Goal: Information Seeking & Learning: Learn about a topic

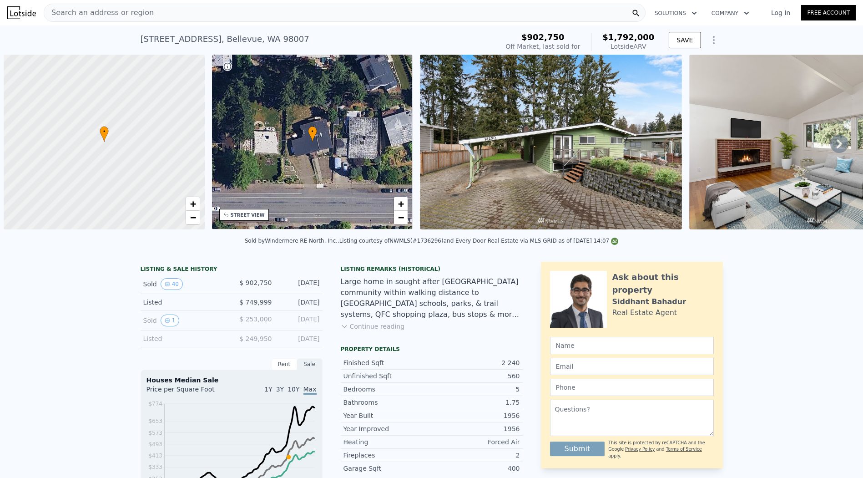
scroll to position [0, 4]
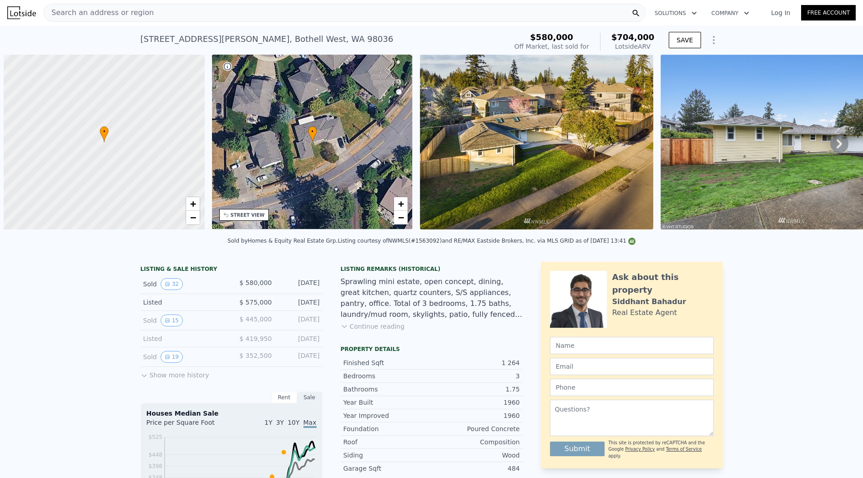
scroll to position [0, 4]
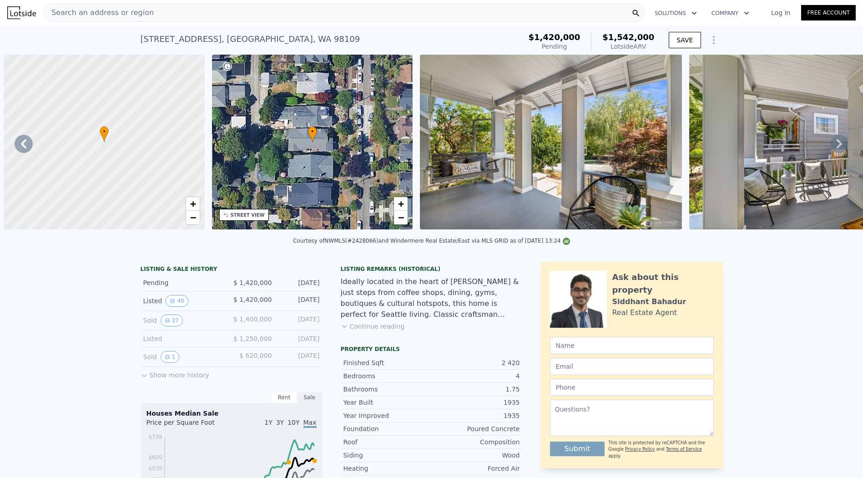
scroll to position [0, 5769]
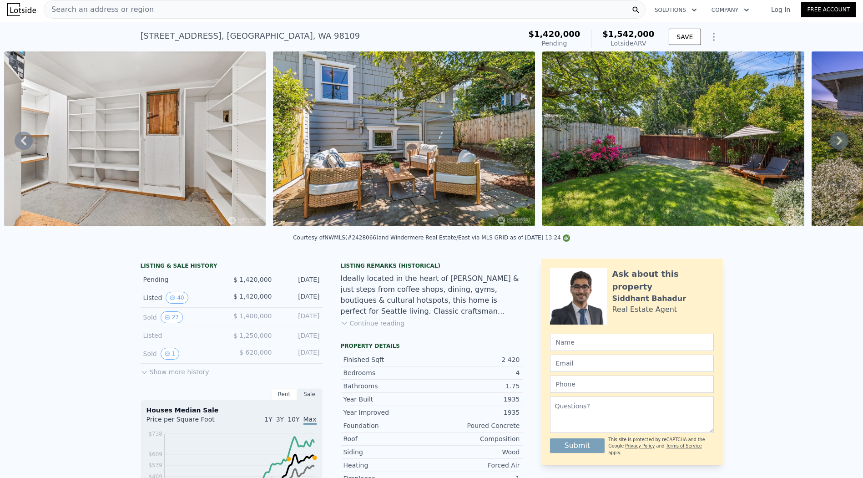
type input "$ 1,536,000"
type input "-$ 141,698"
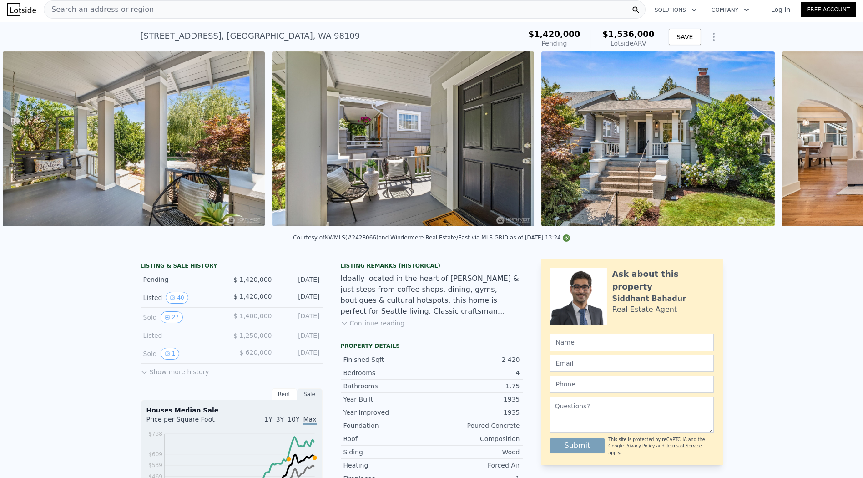
scroll to position [0, 416]
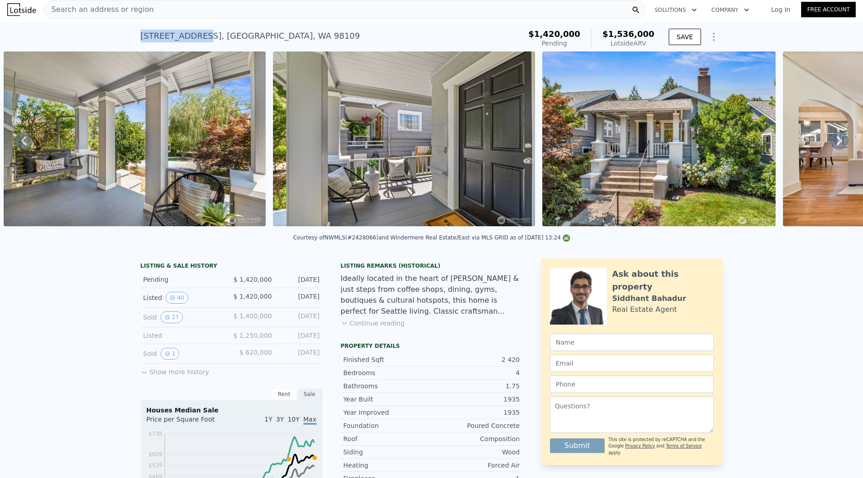
drag, startPoint x: 132, startPoint y: 35, endPoint x: 189, endPoint y: 35, distance: 56.4
click at [189, 35] on div "2531 1st Ave N , Seattle , WA 98109 Pending from $1.420m (~ARV $1.536m ) $1,420…" at bounding box center [431, 36] width 863 height 29
copy div "2531 1st Ave N"
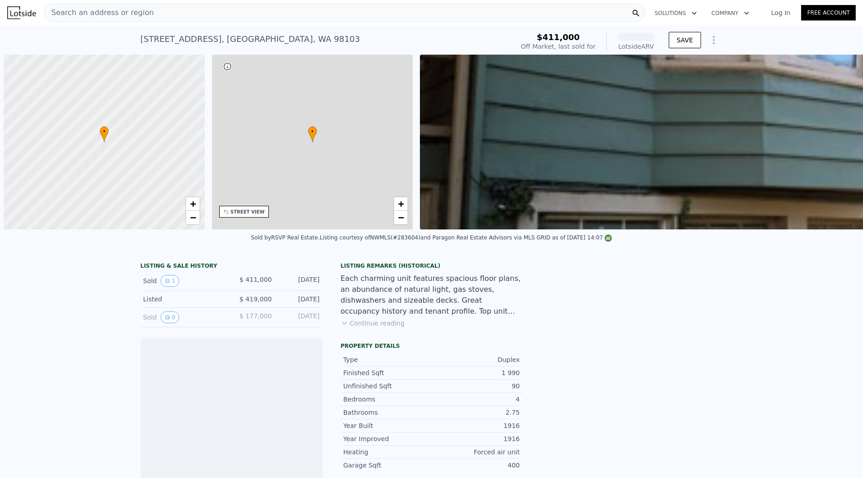
scroll to position [0, 4]
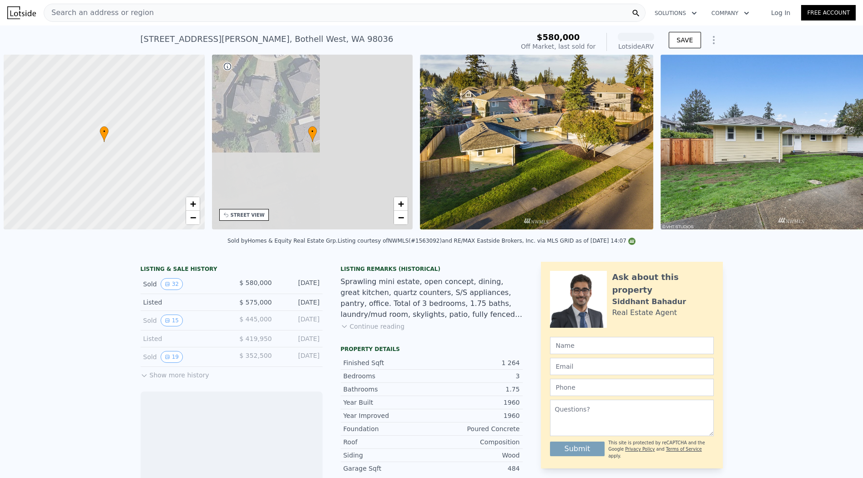
scroll to position [0, 4]
